Goal: Transaction & Acquisition: Subscribe to service/newsletter

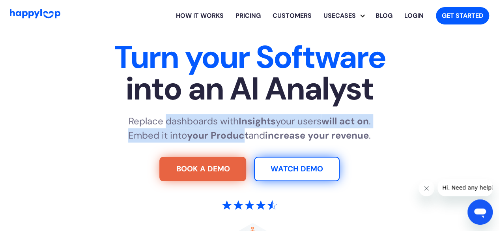
drag, startPoint x: 162, startPoint y: 119, endPoint x: 241, endPoint y: 129, distance: 79.5
click at [241, 129] on p "Replace dashboards with Insights your users will act on . Embed it into your Pr…" at bounding box center [249, 128] width 243 height 28
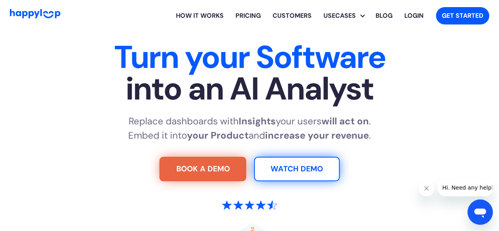
click at [288, 129] on strong "increase your revenue" at bounding box center [317, 135] width 104 height 12
click at [237, 19] on link "Pricing" at bounding box center [247, 15] width 37 height 25
